Goal: Download file/media

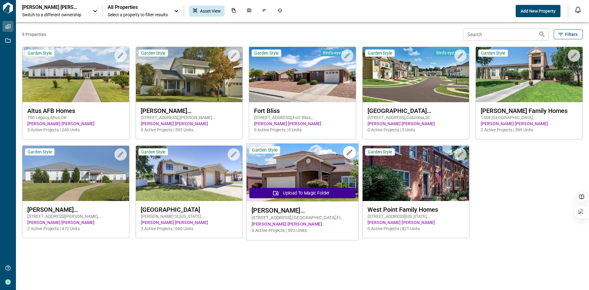
click at [292, 179] on img at bounding box center [302, 173] width 112 height 58
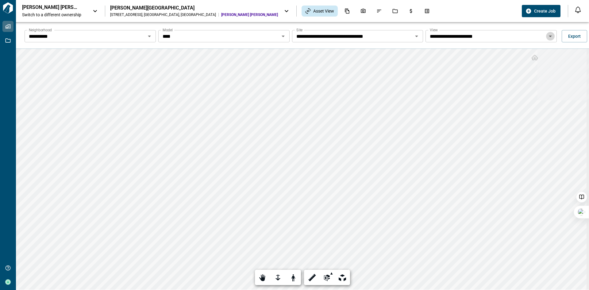
click at [551, 38] on icon "Open" at bounding box center [550, 36] width 7 height 7
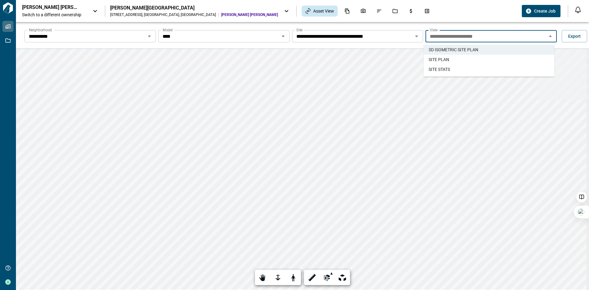
click at [462, 62] on li "SITE PLAN" at bounding box center [489, 60] width 131 height 10
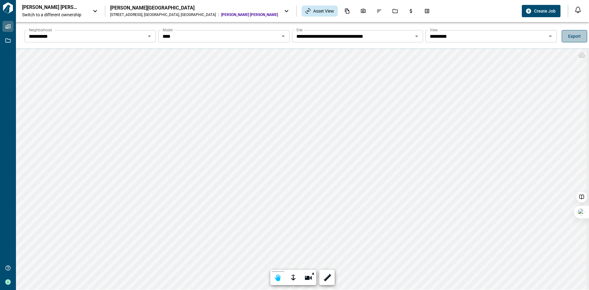
click at [571, 39] on span "Export" at bounding box center [574, 36] width 13 height 6
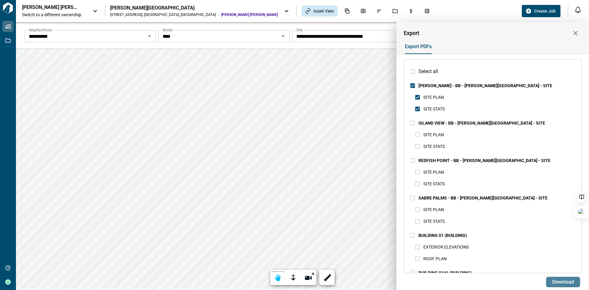
click at [560, 282] on span "Download" at bounding box center [563, 282] width 22 height 6
click at [318, 110] on div at bounding box center [294, 145] width 589 height 290
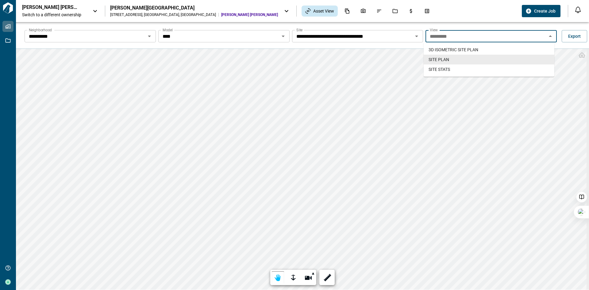
click at [509, 36] on input "*********" at bounding box center [485, 36] width 117 height 9
click at [448, 70] on span "SITE STATS" at bounding box center [439, 69] width 21 height 6
